Goal: Transaction & Acquisition: Purchase product/service

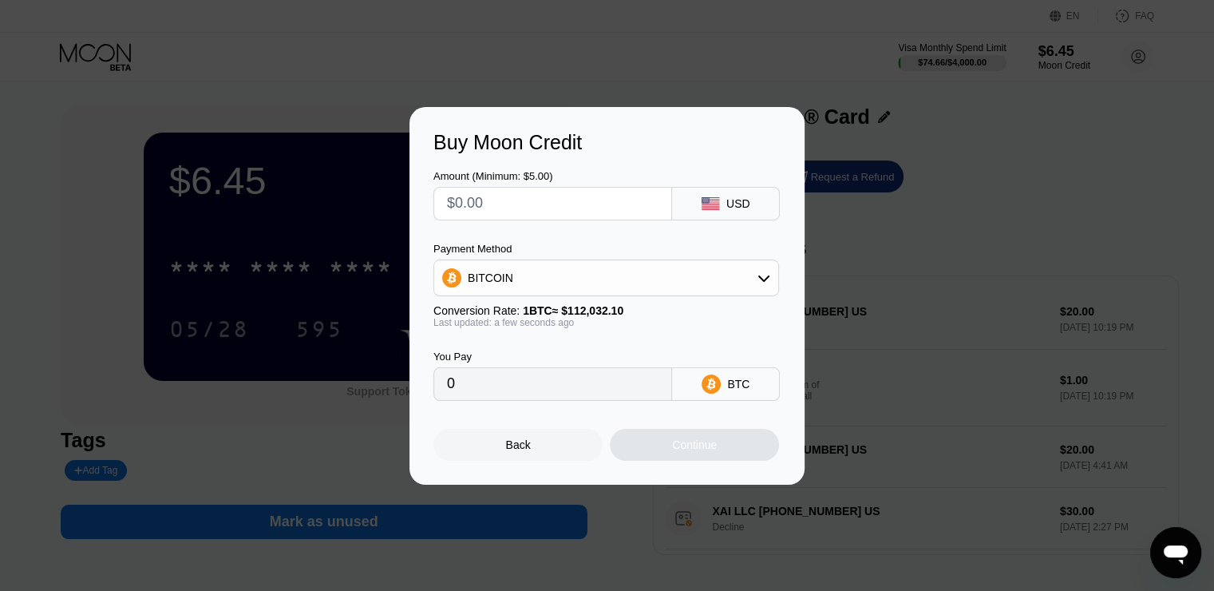
click at [496, 207] on input "text" at bounding box center [552, 204] width 211 height 32
click at [497, 207] on input "text" at bounding box center [552, 204] width 211 height 32
type input "$2"
type input "0.00001786"
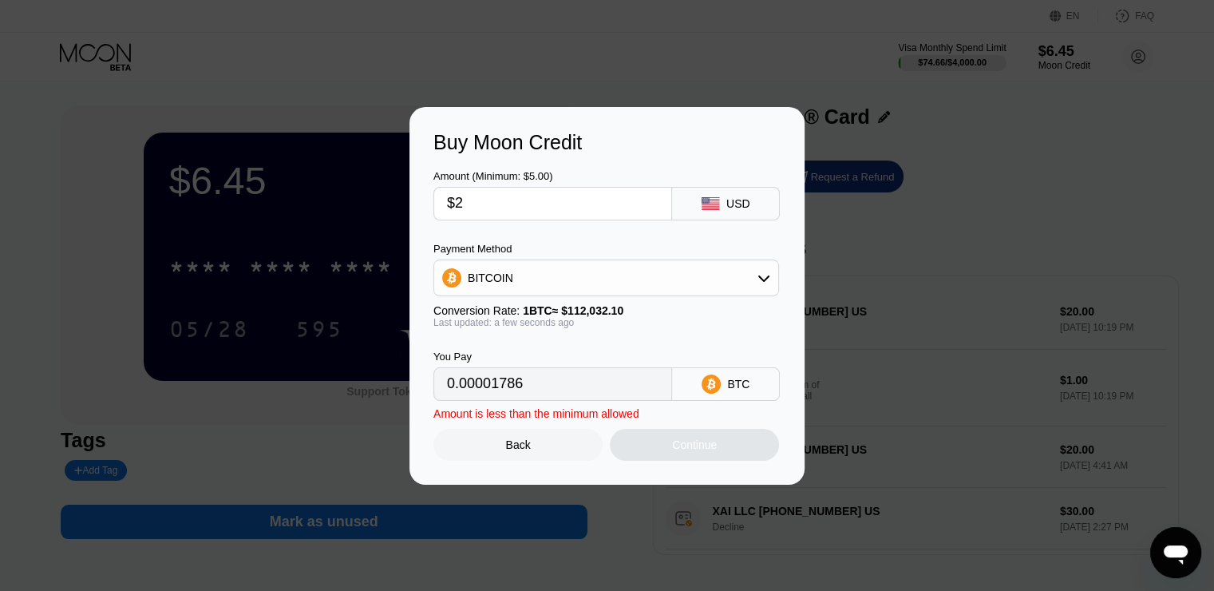
type input "$23"
type input "0.00020530"
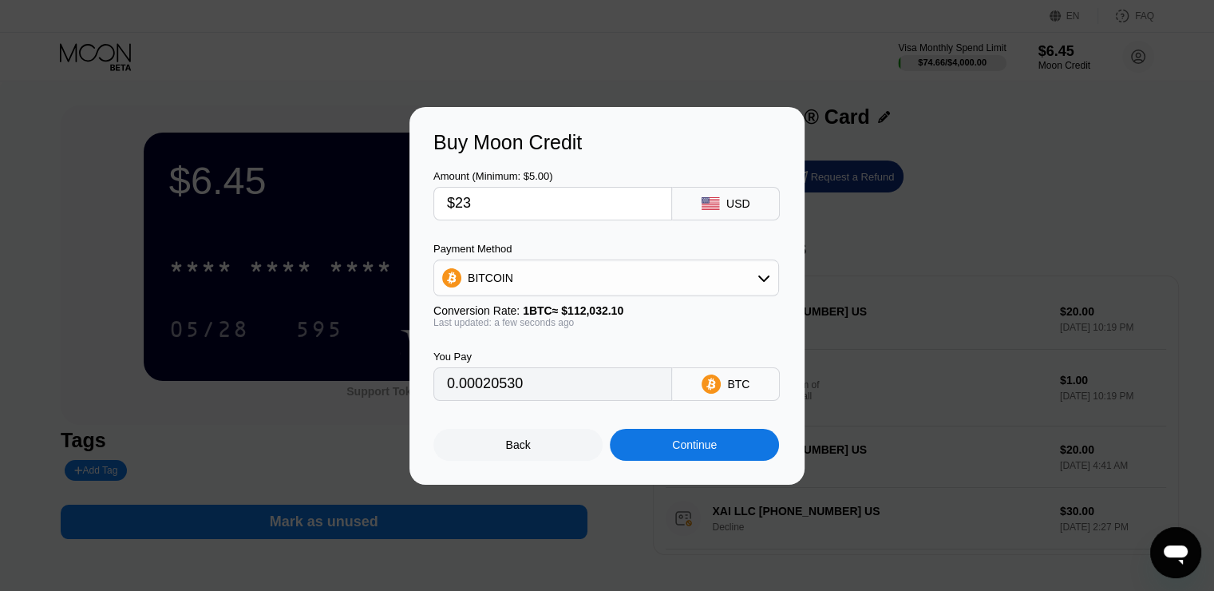
type input "$23"
drag, startPoint x: 681, startPoint y: 447, endPoint x: 773, endPoint y: 330, distance: 148.3
click at [773, 331] on div "Amount (Minimum: $5.00) $23 USD Payment Method BITCOIN Conversion Rate: 1 BTC ≈…" at bounding box center [606, 307] width 347 height 306
click at [744, 316] on div "Conversion Rate: 1 BTC ≈ $112,032.10" at bounding box center [606, 310] width 346 height 13
click at [678, 451] on div "Continue" at bounding box center [694, 444] width 45 height 13
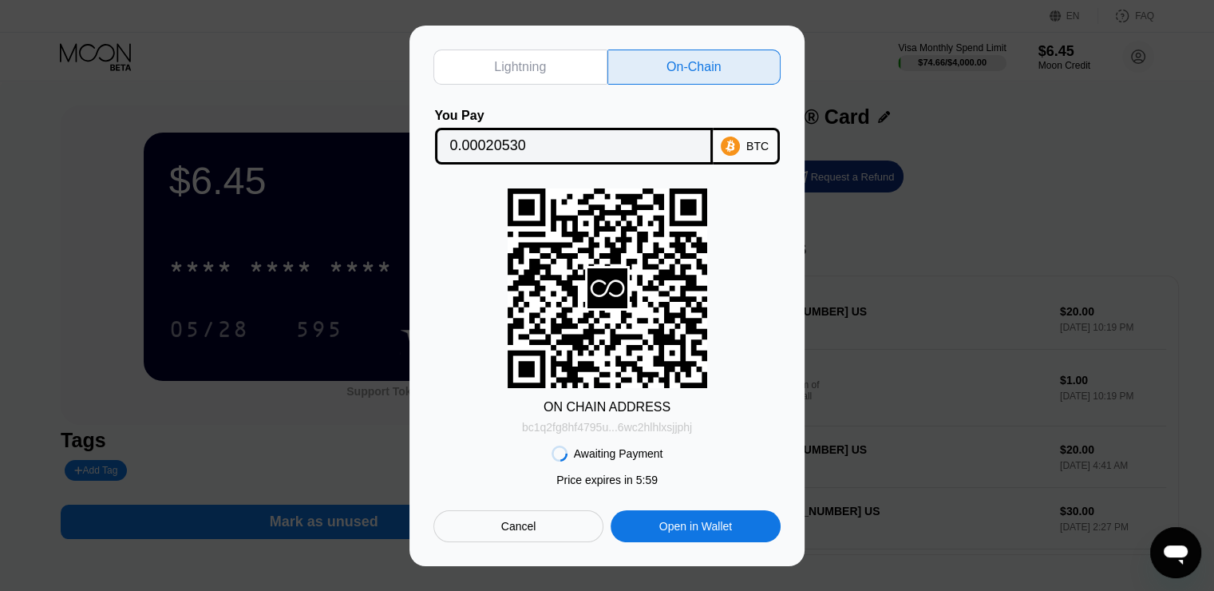
click at [580, 425] on div "bc1q2fg8hf4795u...6wc2hlhlxsjjphj" at bounding box center [607, 427] width 170 height 13
click at [558, 131] on input "0.00020530" at bounding box center [573, 146] width 247 height 32
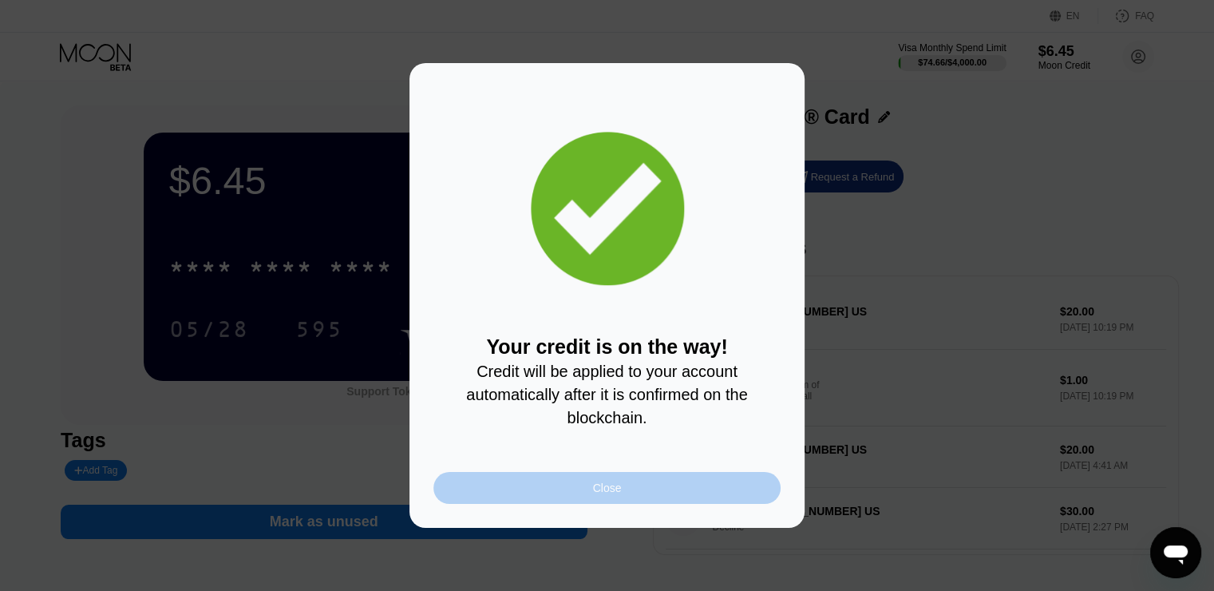
click at [646, 493] on div "Close" at bounding box center [606, 488] width 347 height 32
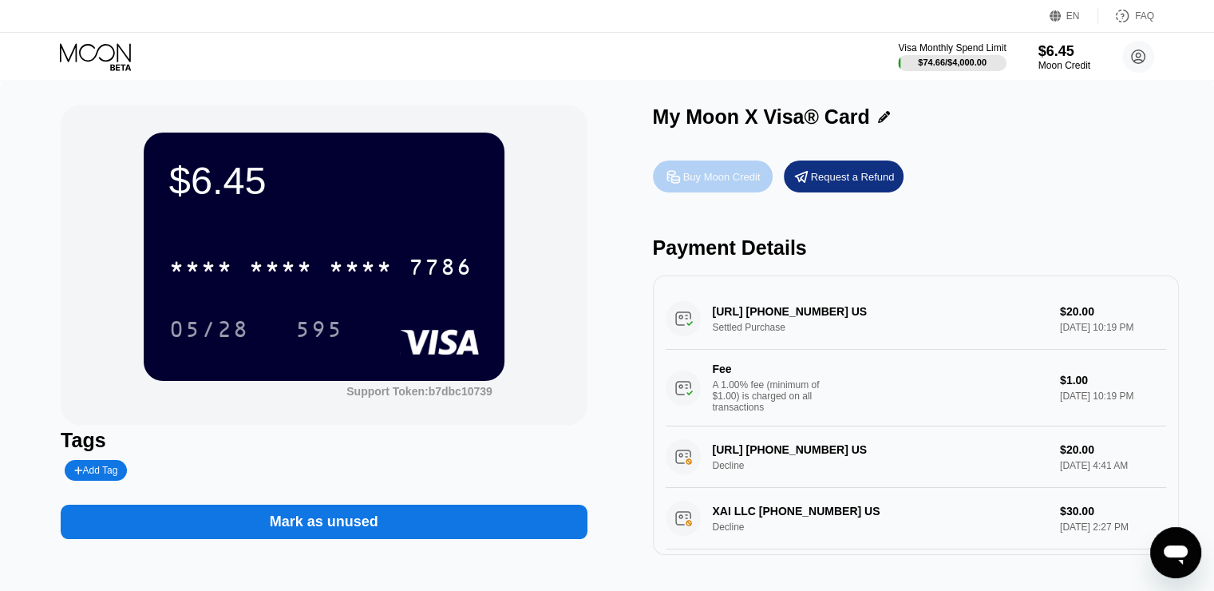
click at [731, 182] on div "Buy Moon Credit" at bounding box center [721, 177] width 77 height 14
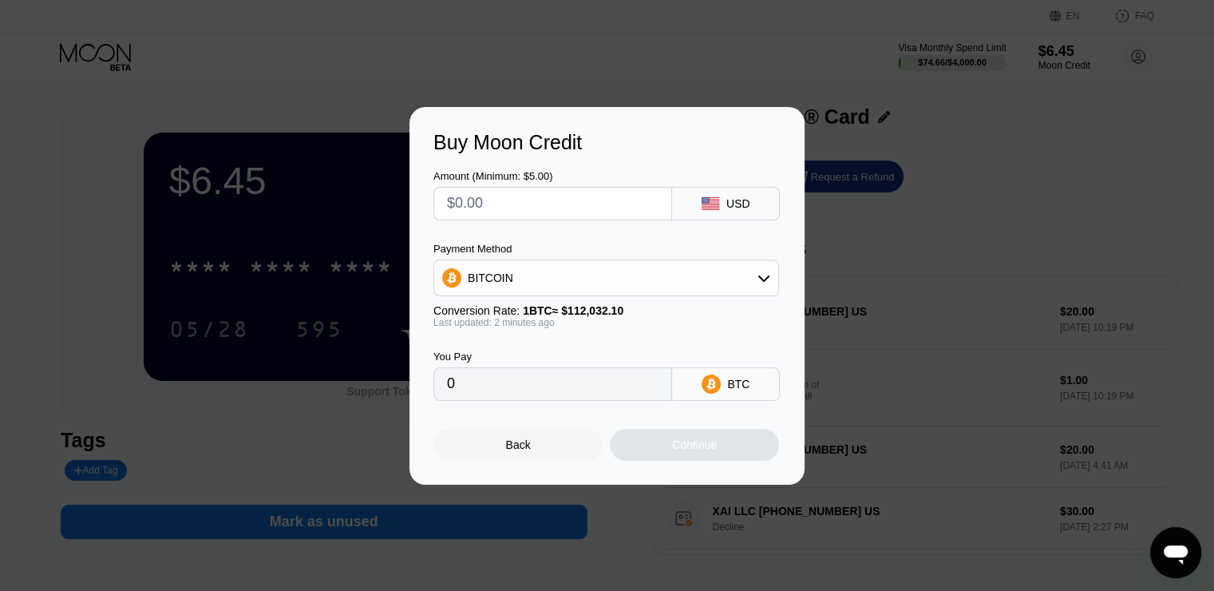
click at [514, 203] on input "text" at bounding box center [552, 204] width 211 height 32
type input "$1"
type input "0.00000893"
type input "$10"
type input "0.00008927"
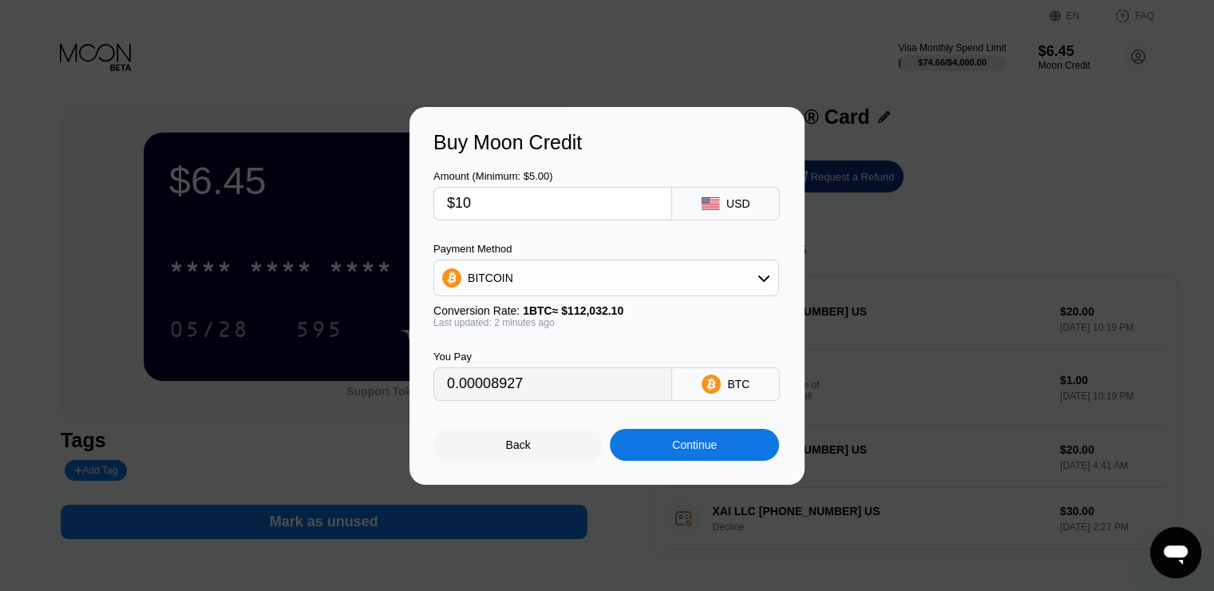
type input "$100"
type input "0.00089261"
click at [514, 203] on input "$100" at bounding box center [552, 204] width 211 height 32
type input "$7"
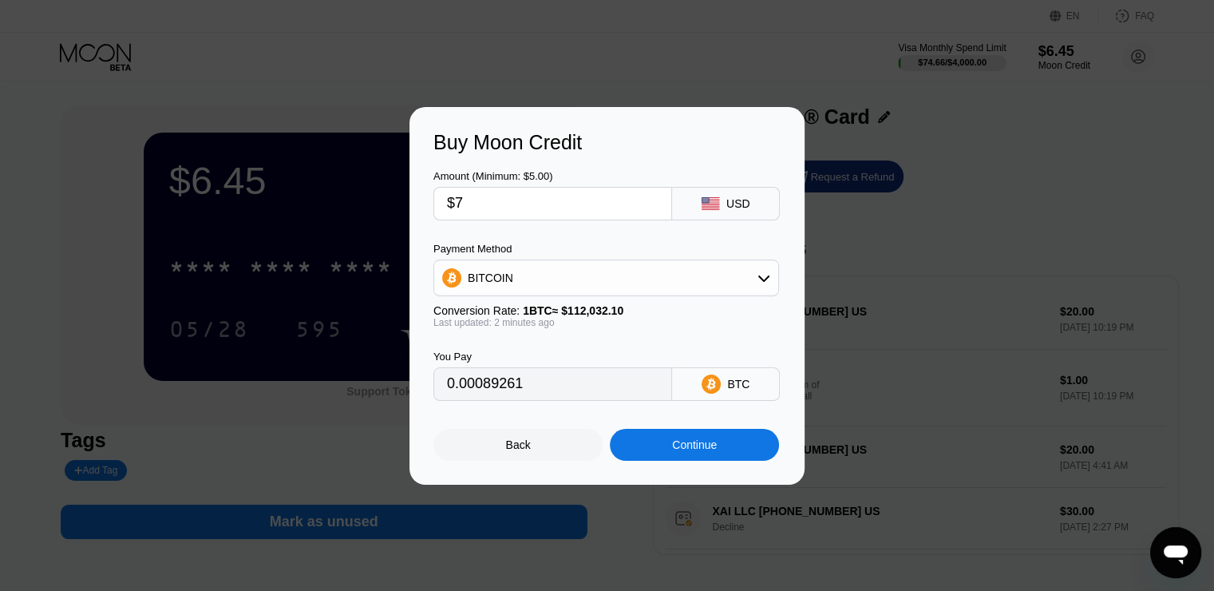
type input "0.00006249"
type input "$70"
type input "0.00062483"
type input "$7"
type input "0.00006249"
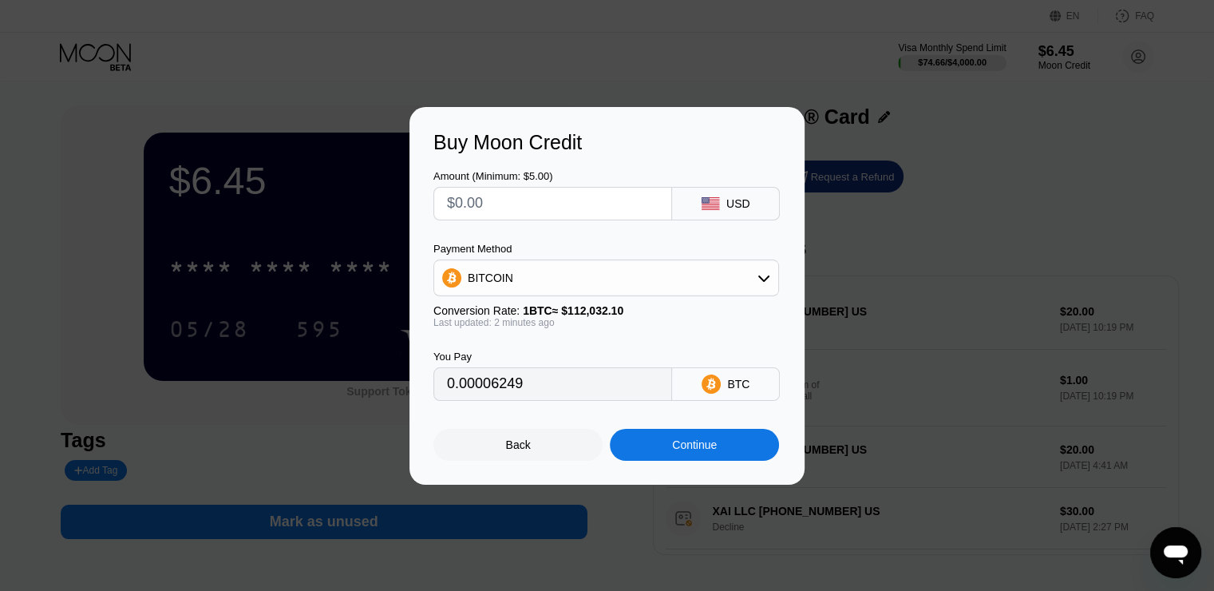
type input "0"
type input "$7"
type input "0.00006249"
type input "$75"
type input "0.00066946"
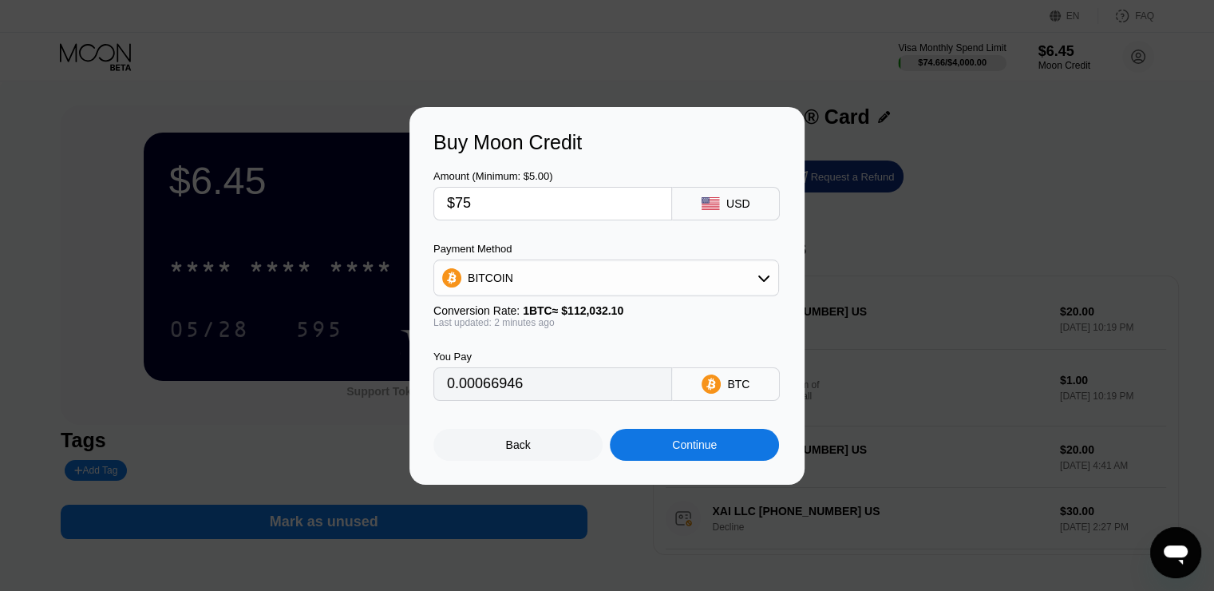
click at [667, 163] on div "Amount (Minimum: $5.00) $75 USD" at bounding box center [606, 187] width 347 height 66
click at [485, 197] on input "$75" at bounding box center [552, 204] width 211 height 32
type input "$7"
type input "0.00006249"
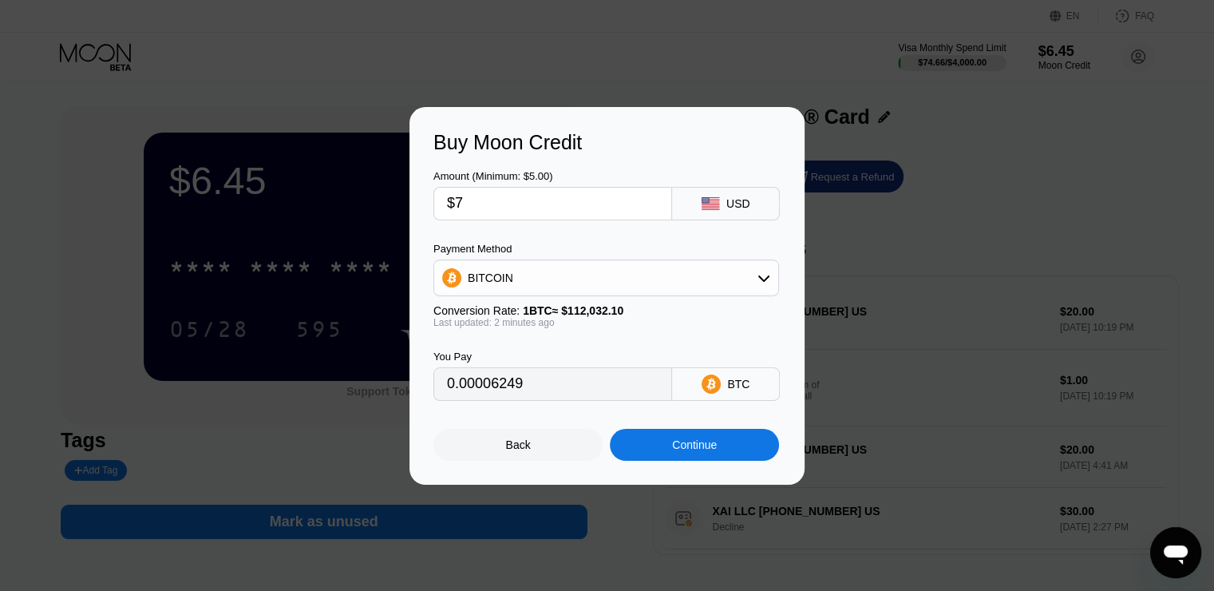
type input "$79"
type input "0.00070516"
click at [629, 337] on div "You Pay 0.00070516 BTC" at bounding box center [606, 364] width 347 height 73
click at [567, 205] on input "$79" at bounding box center [552, 204] width 211 height 32
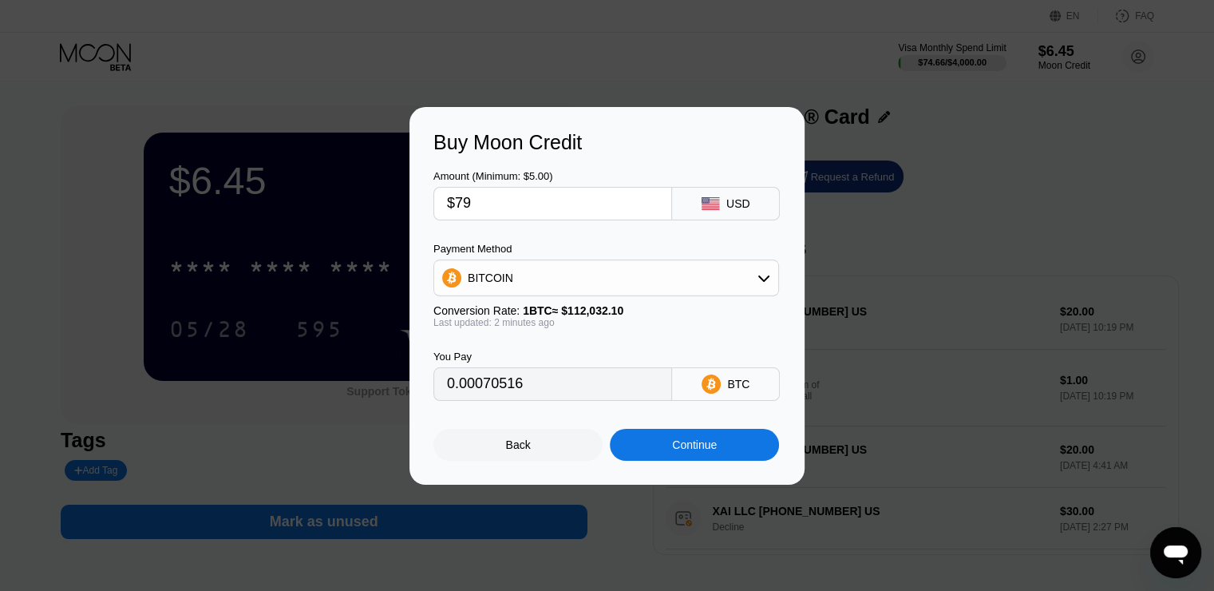
type input "$8"
type input "0.00007141"
type input "$85"
type input "0.00075872"
click at [546, 201] on input "$85" at bounding box center [552, 204] width 211 height 32
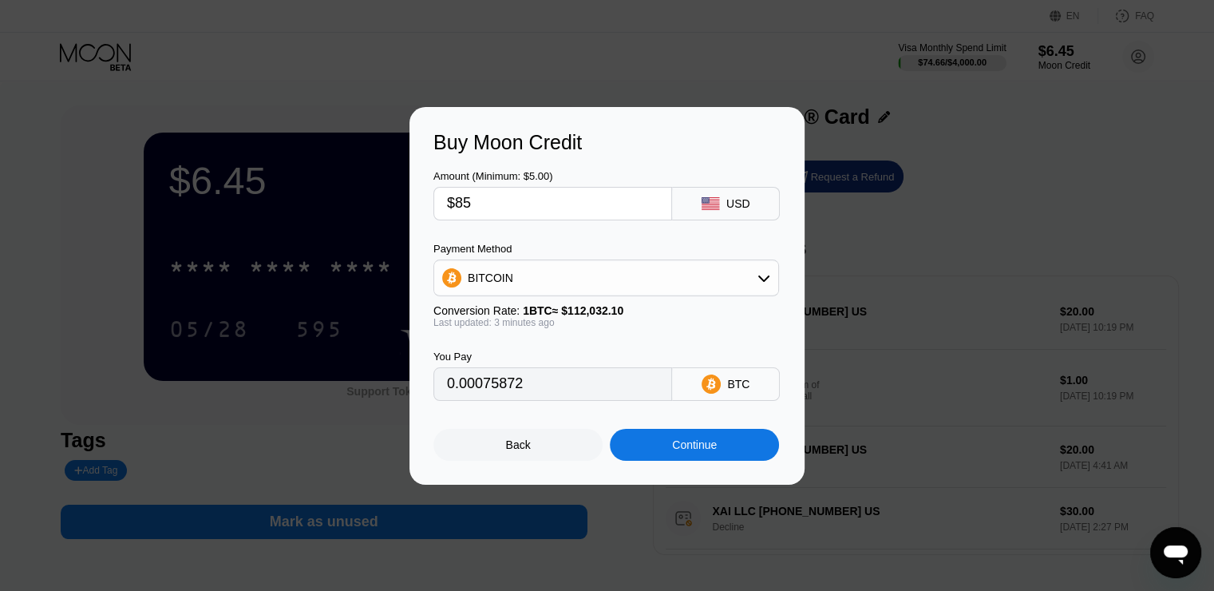
click at [546, 201] on input "$85" at bounding box center [552, 204] width 211 height 32
type input "$9"
type input "0.00008034"
type input "$98"
type input "0.00087475"
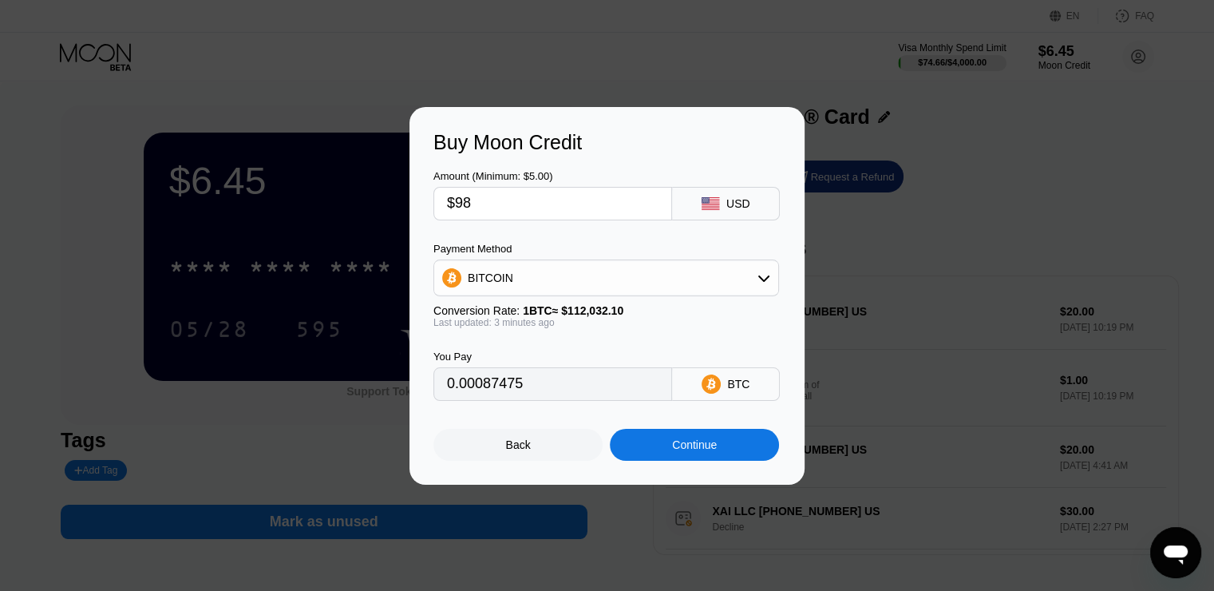
click at [566, 236] on div "Amount (Minimum: $5.00) $98 USD Payment Method BITCOIN Conversion Rate: 1 BTC ≈…" at bounding box center [606, 277] width 347 height 247
click at [536, 200] on input "$98" at bounding box center [552, 204] width 211 height 32
type input "$9"
type input "0.00008034"
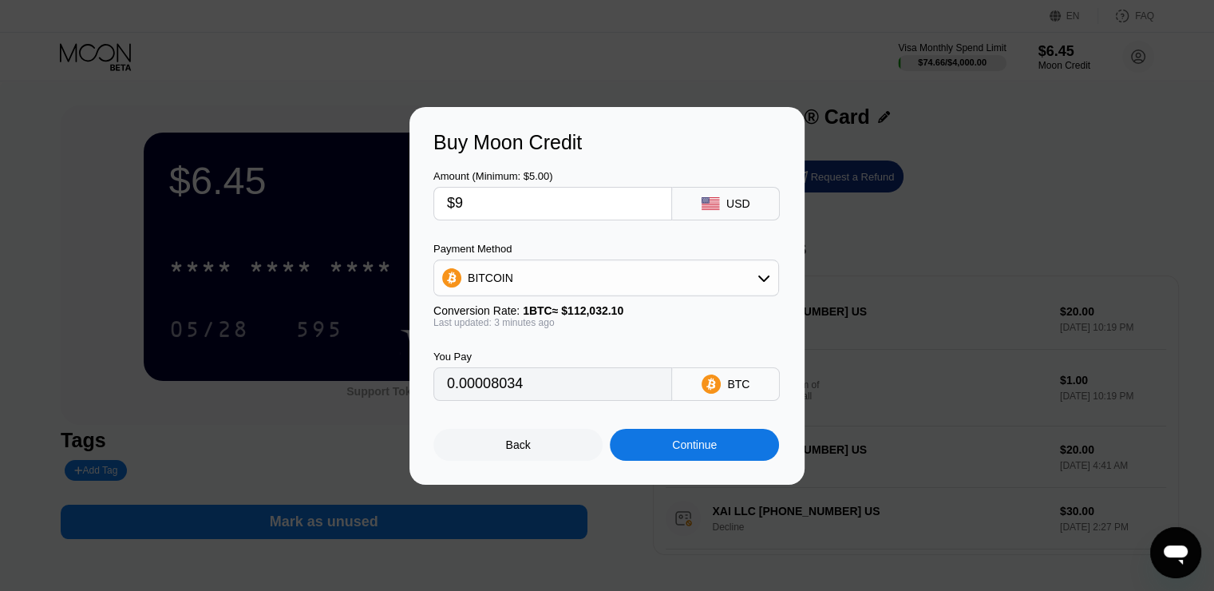
type input "$92"
type input "0.00082120"
click at [595, 243] on div "Payment Method" at bounding box center [606, 249] width 346 height 12
click at [554, 207] on input "$92" at bounding box center [552, 204] width 211 height 32
type input "$9"
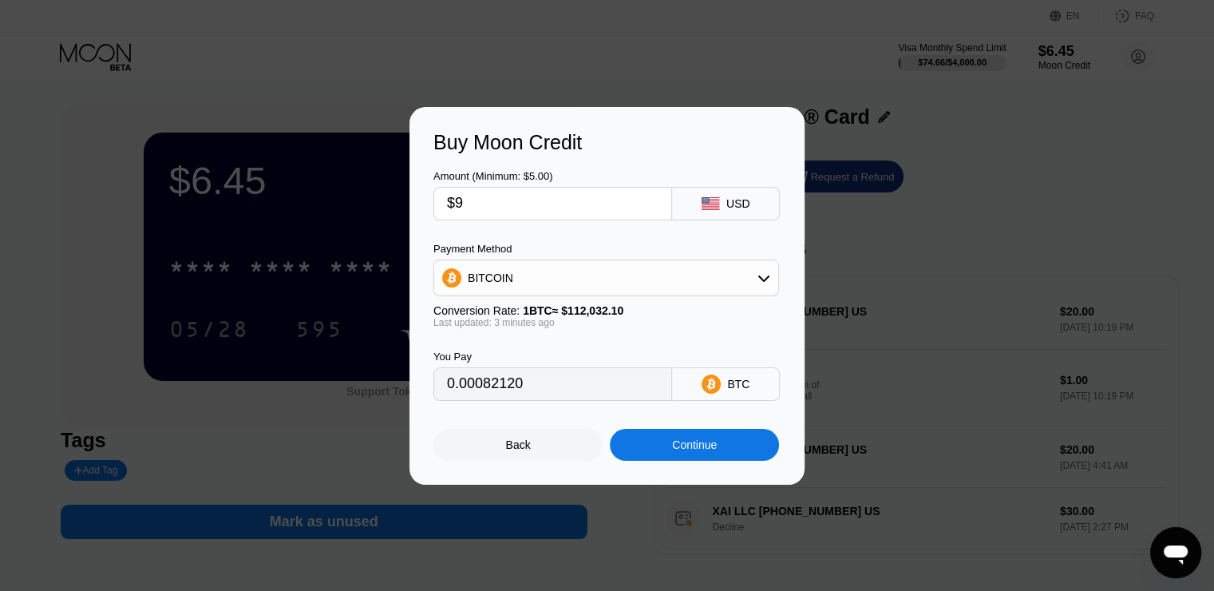
type input "0.00008034"
type input "$90"
type input "0.00080335"
type input "$90"
click at [970, 172] on div "Buy Moon Credit Amount (Minimum: $5.00) $90 USD Payment Method BITCOIN Conversi…" at bounding box center [607, 295] width 1214 height 377
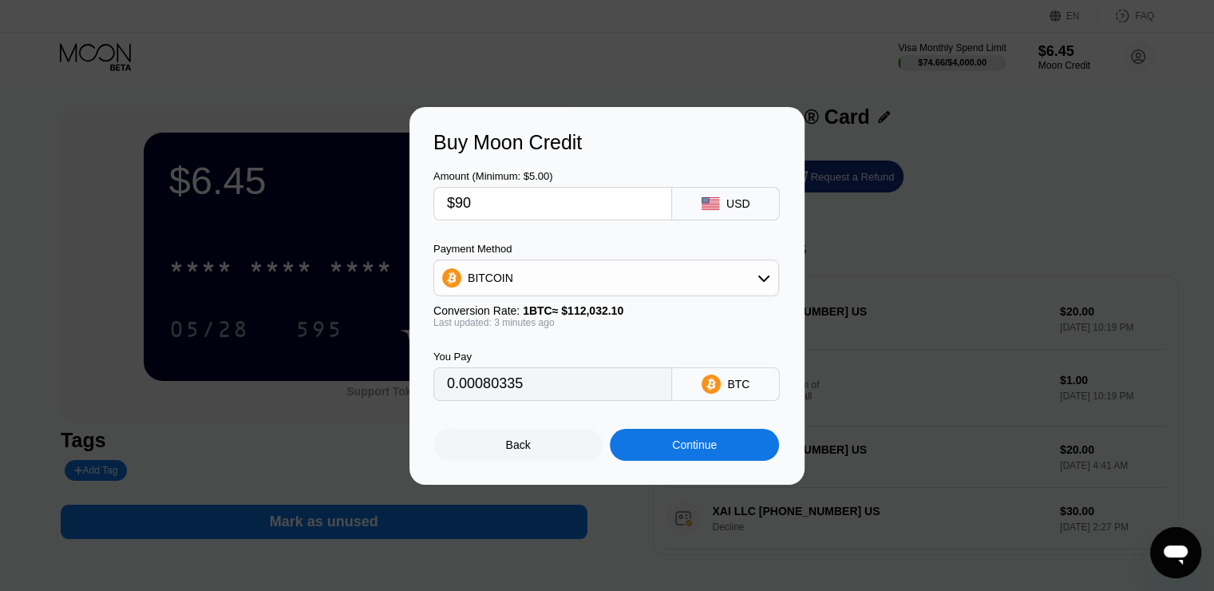
click at [807, 75] on div at bounding box center [613, 295] width 1226 height 591
click at [540, 444] on div "Back" at bounding box center [517, 445] width 169 height 32
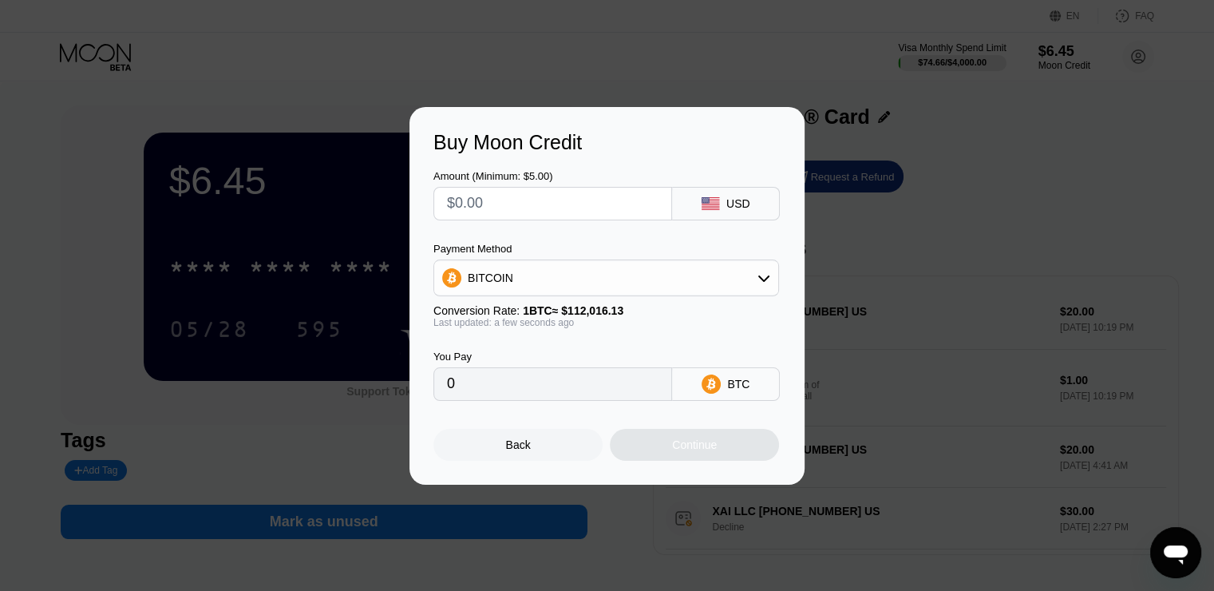
click at [785, 61] on div at bounding box center [613, 295] width 1226 height 591
click at [561, 450] on div "Back" at bounding box center [517, 445] width 169 height 32
click at [806, 76] on div at bounding box center [613, 295] width 1226 height 591
click at [527, 441] on div "Back" at bounding box center [517, 445] width 169 height 32
click at [674, 54] on div at bounding box center [613, 295] width 1226 height 591
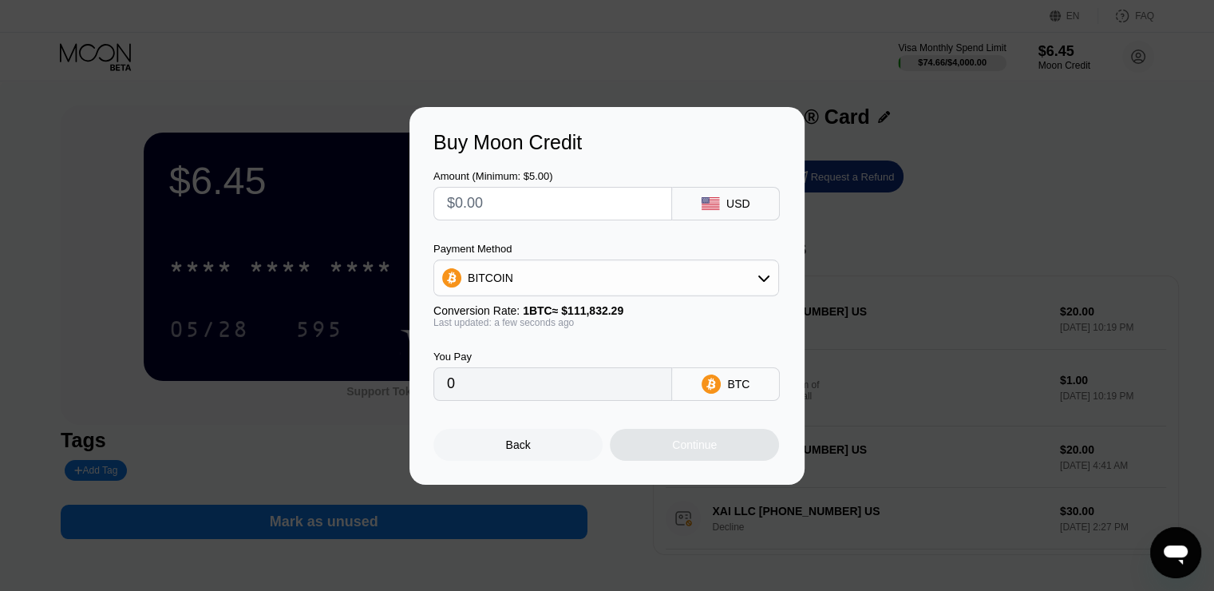
click at [713, 29] on div at bounding box center [613, 295] width 1226 height 591
click at [929, 149] on div "Buy Moon Credit Amount (Minimum: $5.00) USD Payment Method BITCOIN Conversion R…" at bounding box center [607, 295] width 1214 height 377
click at [539, 438] on div "Back" at bounding box center [517, 445] width 169 height 32
click at [915, 99] on div at bounding box center [613, 295] width 1226 height 591
click at [506, 451] on div "Back" at bounding box center [518, 444] width 25 height 13
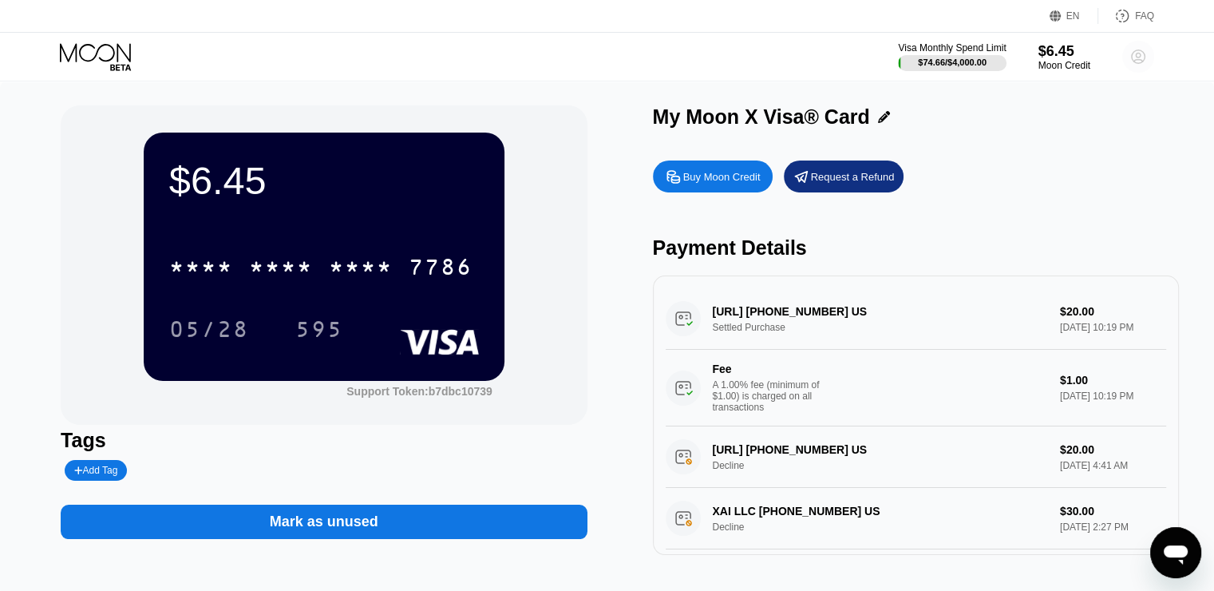
click at [1139, 52] on circle at bounding box center [1138, 57] width 32 height 32
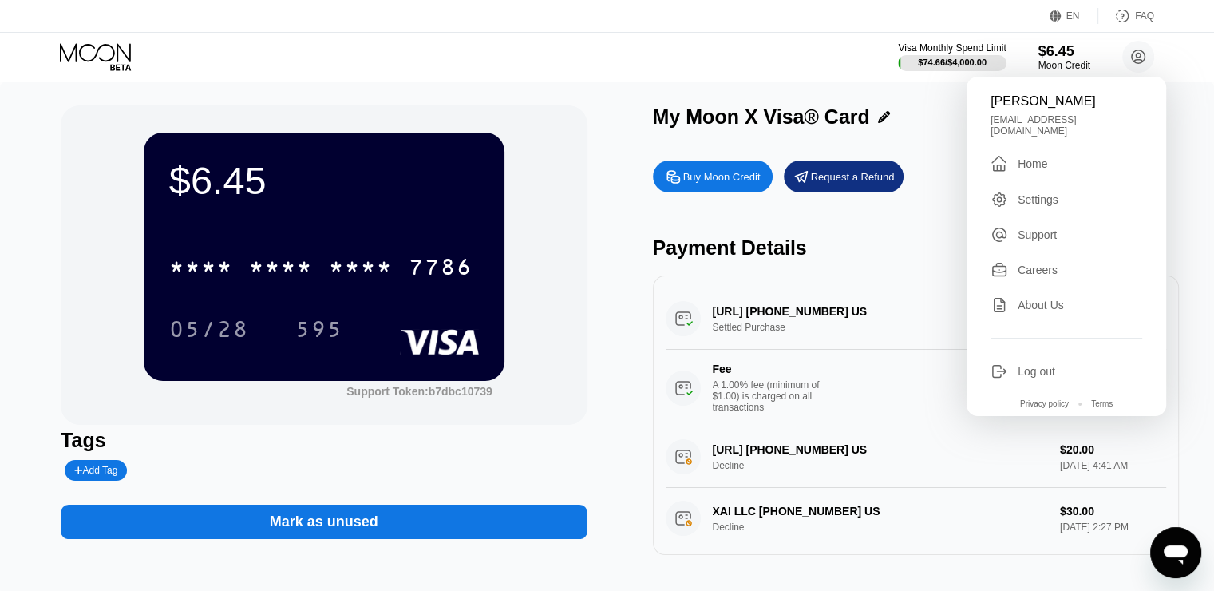
click at [121, 44] on icon at bounding box center [97, 57] width 74 height 28
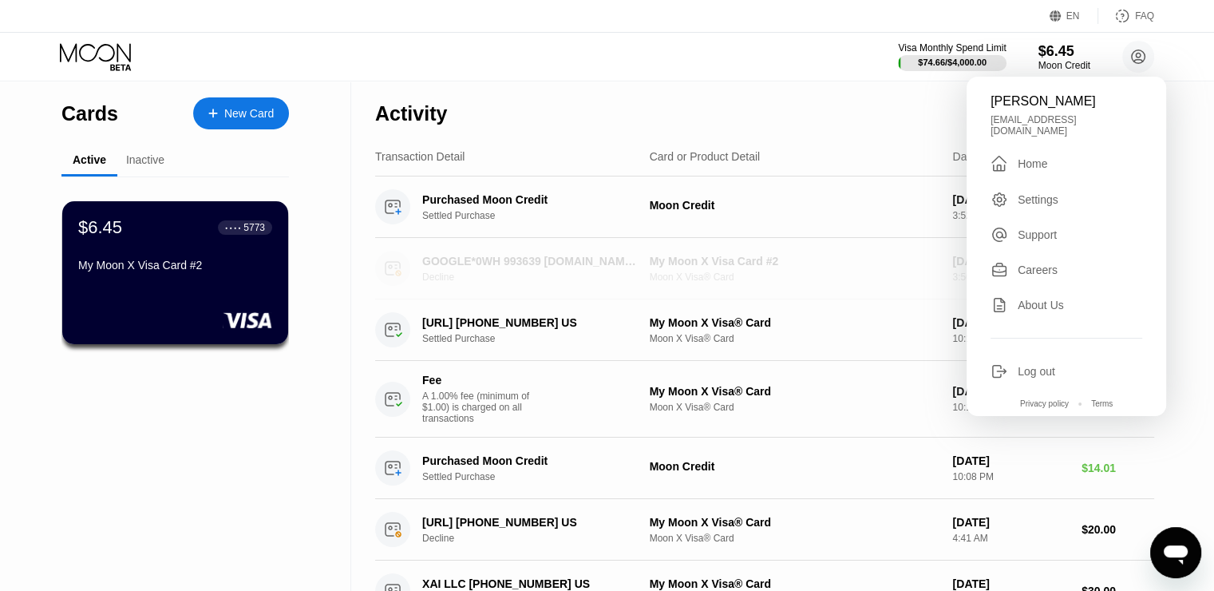
click at [814, 256] on div "My Moon X Visa Card #2" at bounding box center [795, 261] width 290 height 13
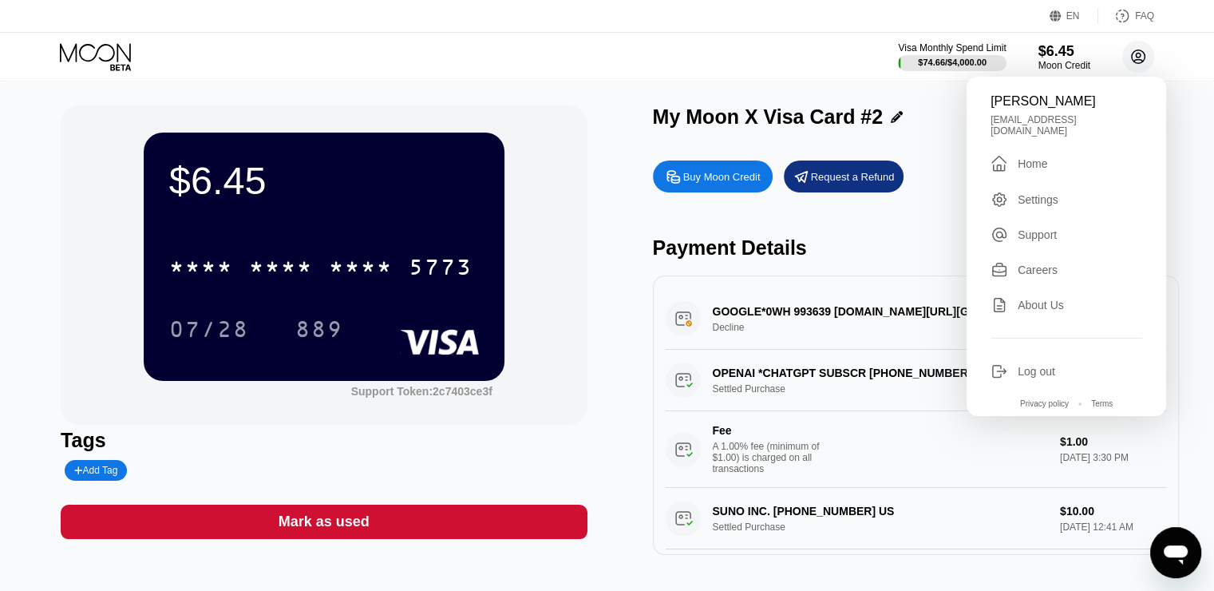
click at [1124, 57] on circle at bounding box center [1138, 57] width 32 height 32
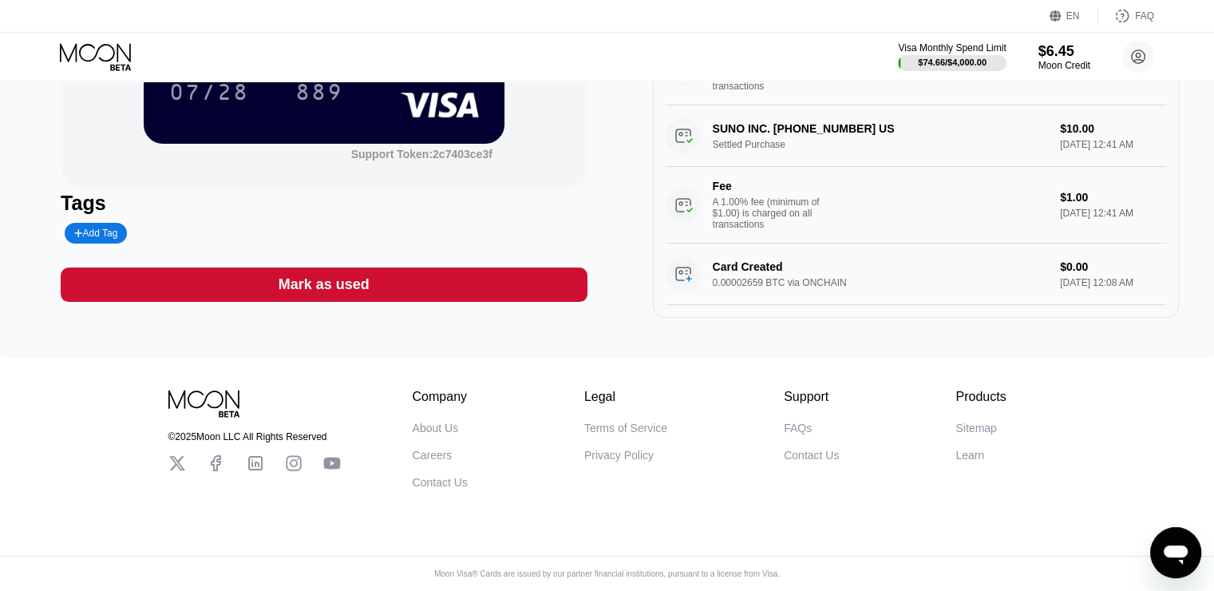
scroll to position [259, 0]
click at [213, 389] on icon at bounding box center [205, 403] width 74 height 28
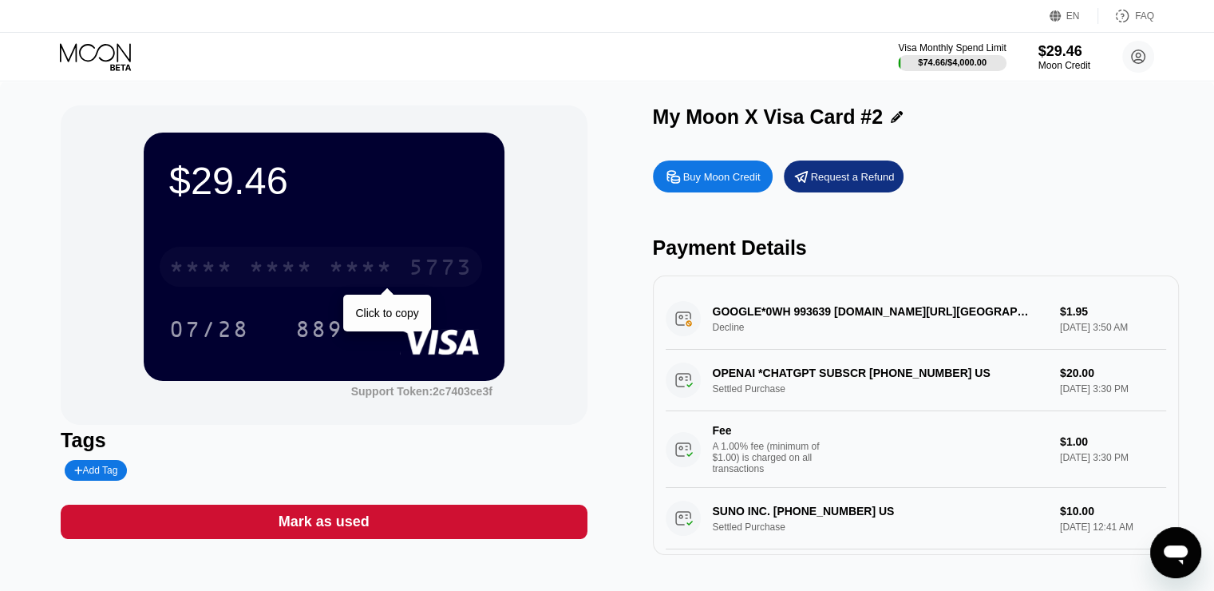
click at [441, 273] on div "5773" at bounding box center [441, 269] width 64 height 26
